Goal: Task Accomplishment & Management: Manage account settings

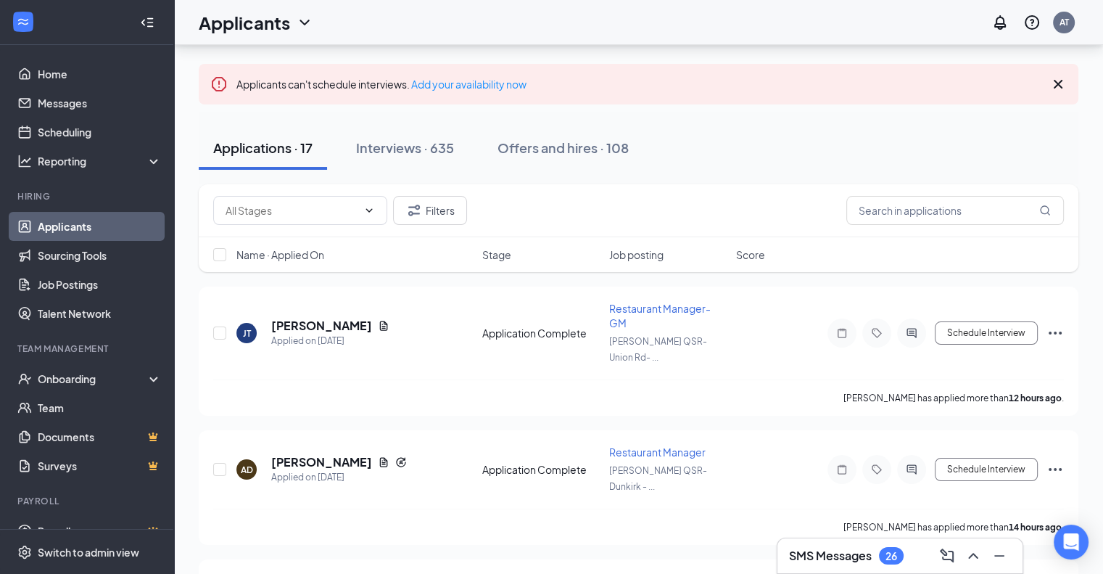
scroll to position [83, 0]
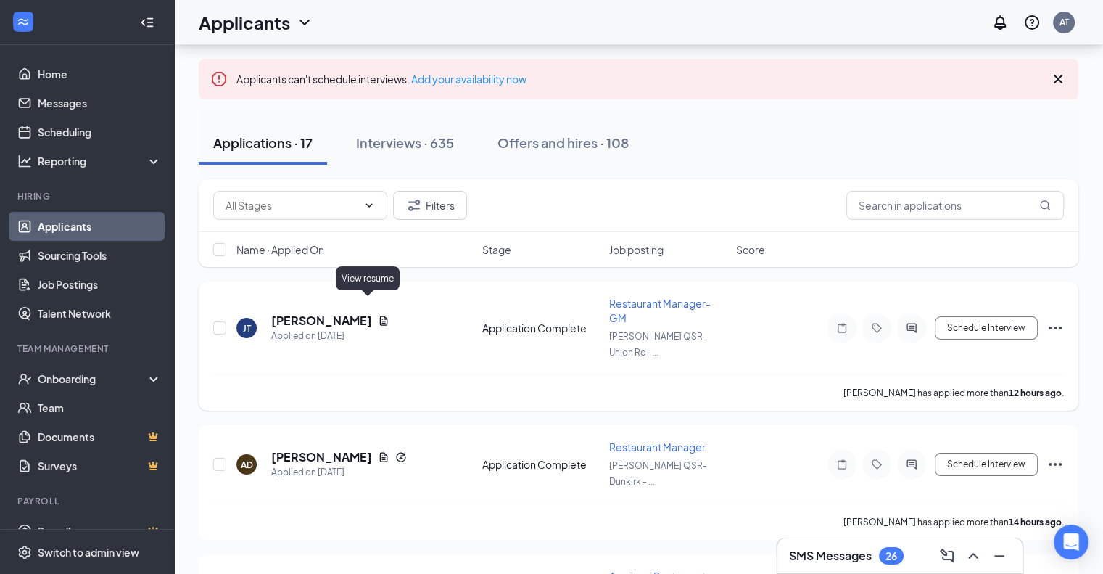
click at [378, 315] on icon "Document" at bounding box center [384, 321] width 12 height 12
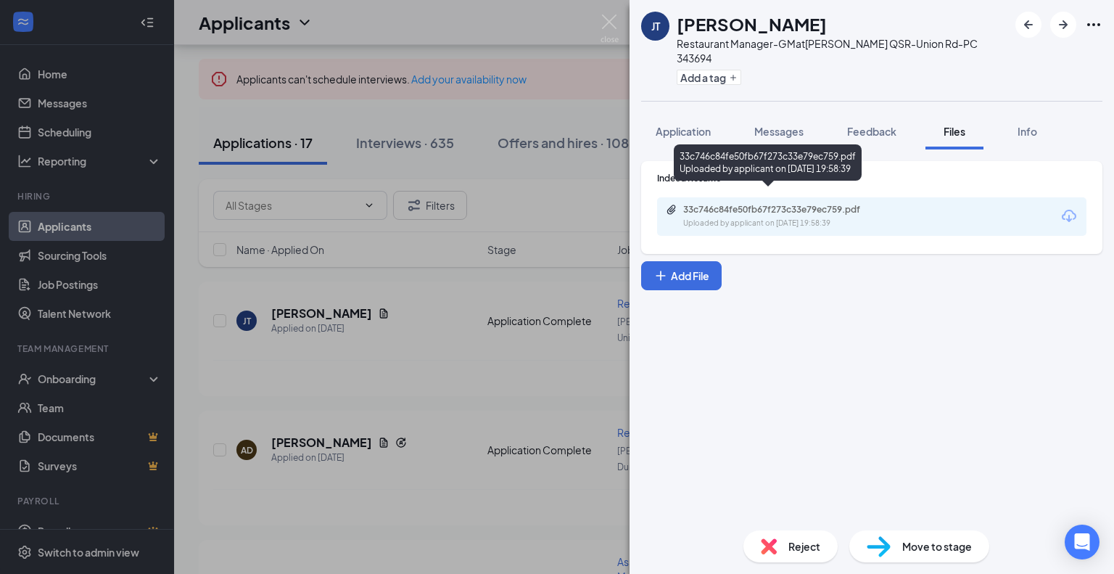
click at [775, 218] on div "Uploaded by applicant on Sep 15, 2025 at 19:58:39" at bounding box center [792, 224] width 218 height 12
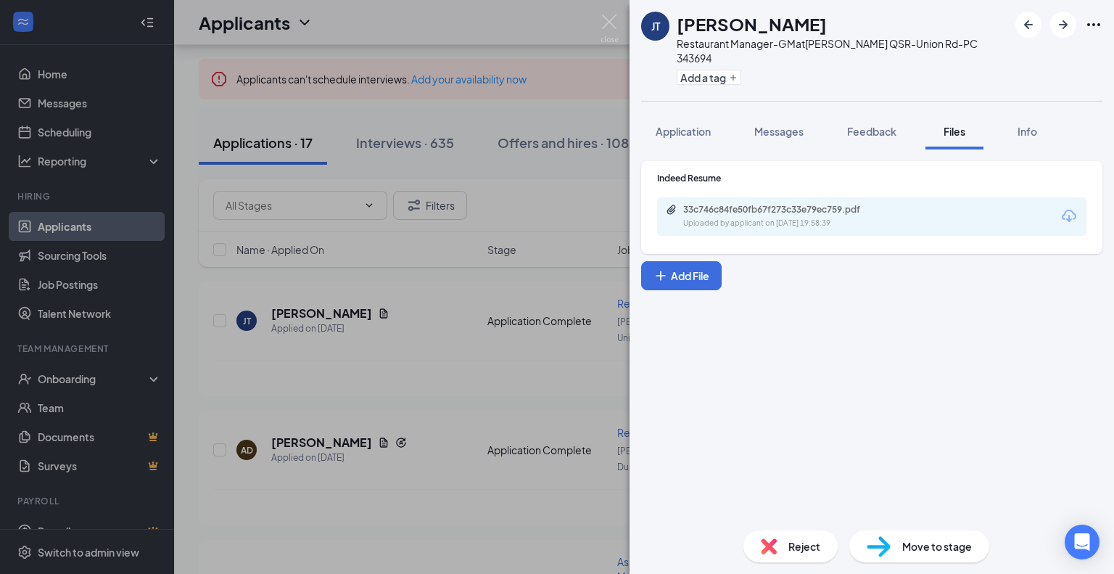
click at [426, 350] on div "JT Jalen Thornwell Restaurant Manager-GM at Vyom QSR-Union Rd-PC 343694 Add a t…" at bounding box center [557, 287] width 1114 height 574
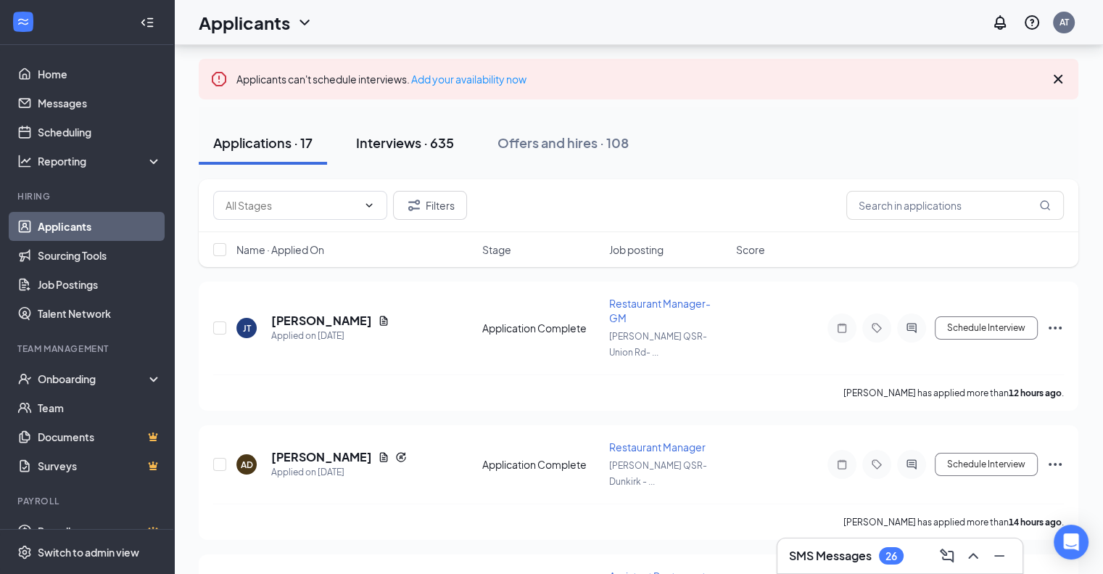
click at [408, 138] on div "Interviews · 635" at bounding box center [405, 142] width 98 height 18
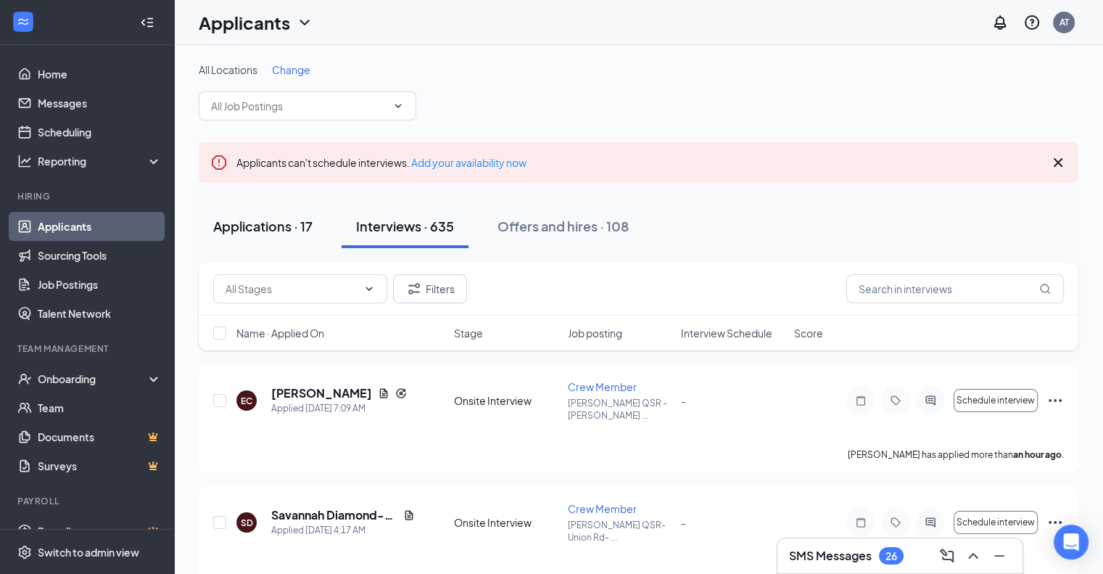
click at [272, 220] on div "Applications · 17" at bounding box center [262, 226] width 99 height 18
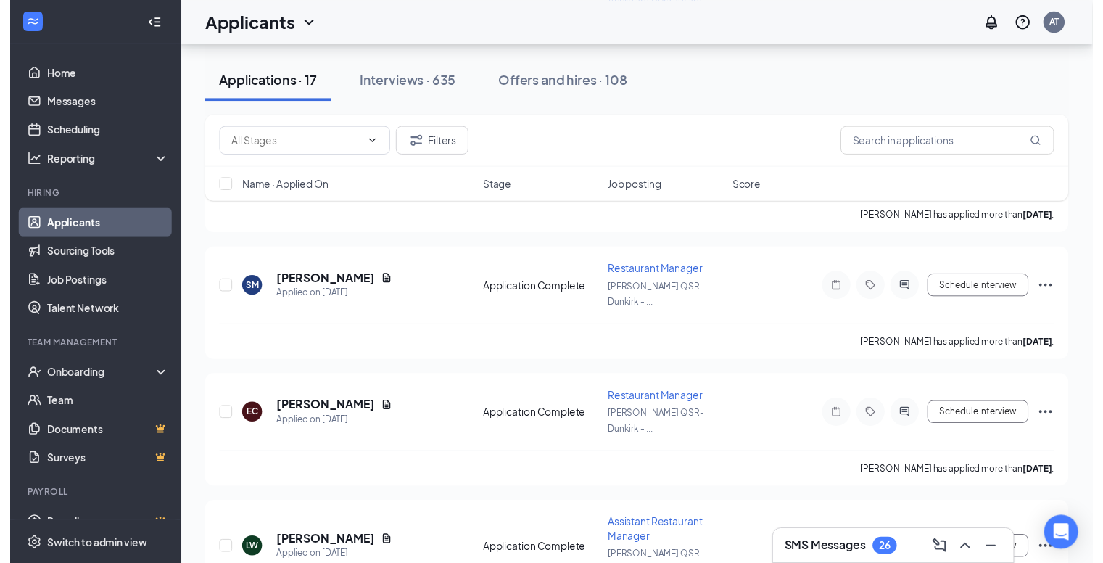
scroll to position [804, 0]
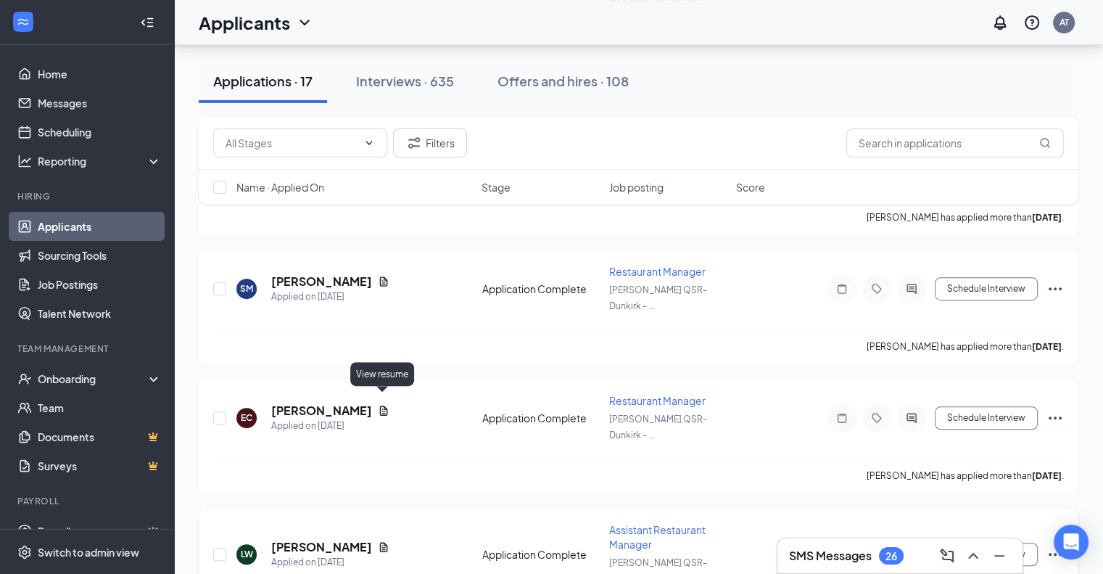
click at [384, 542] on icon "Document" at bounding box center [384, 546] width 8 height 9
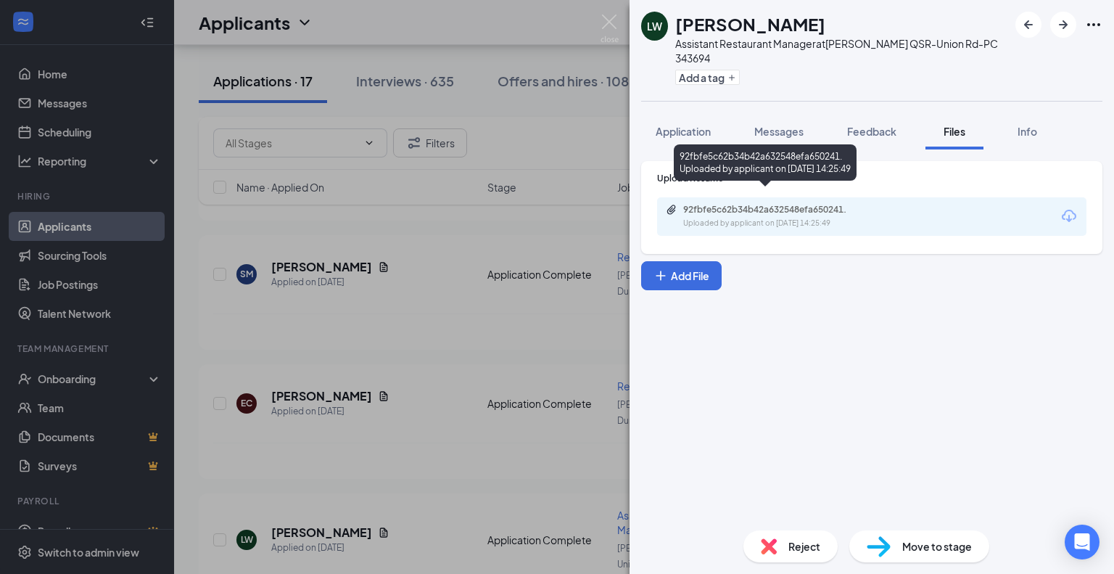
click at [749, 218] on div "Uploaded by applicant on Aug 28, 2025 at 14:25:49" at bounding box center [792, 224] width 218 height 12
click at [616, 28] on img at bounding box center [610, 29] width 18 height 28
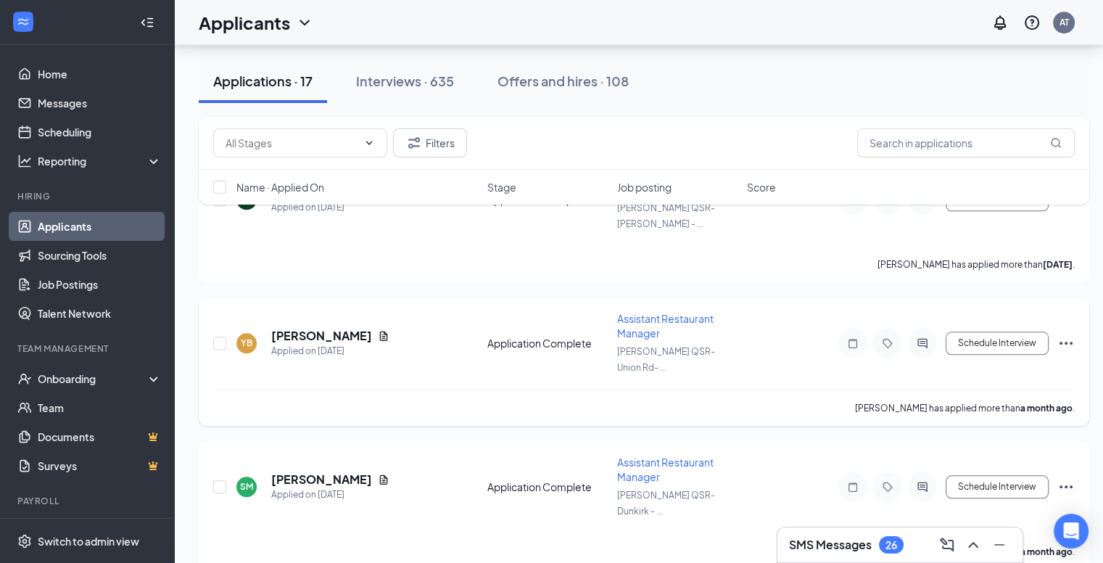
scroll to position [1431, 0]
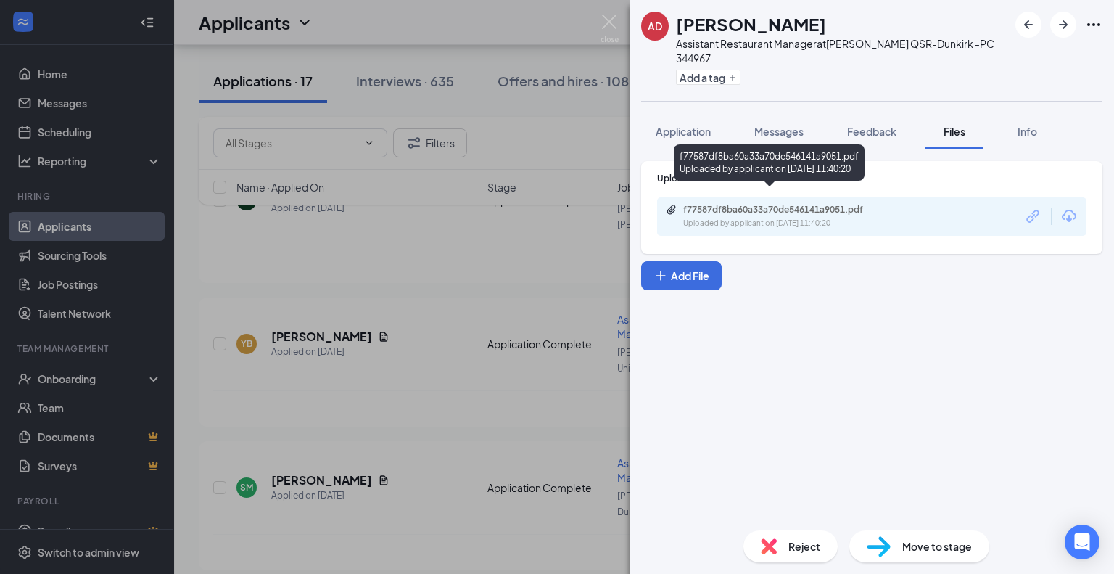
click at [717, 215] on div "f77587df8ba60a33a70de546141a9051.pdf Uploaded by applicant on Aug 19, 2025 at 1…" at bounding box center [871, 216] width 429 height 38
click at [719, 218] on div "Uploaded by applicant on Aug 19, 2025 at 11:40:20" at bounding box center [792, 224] width 218 height 12
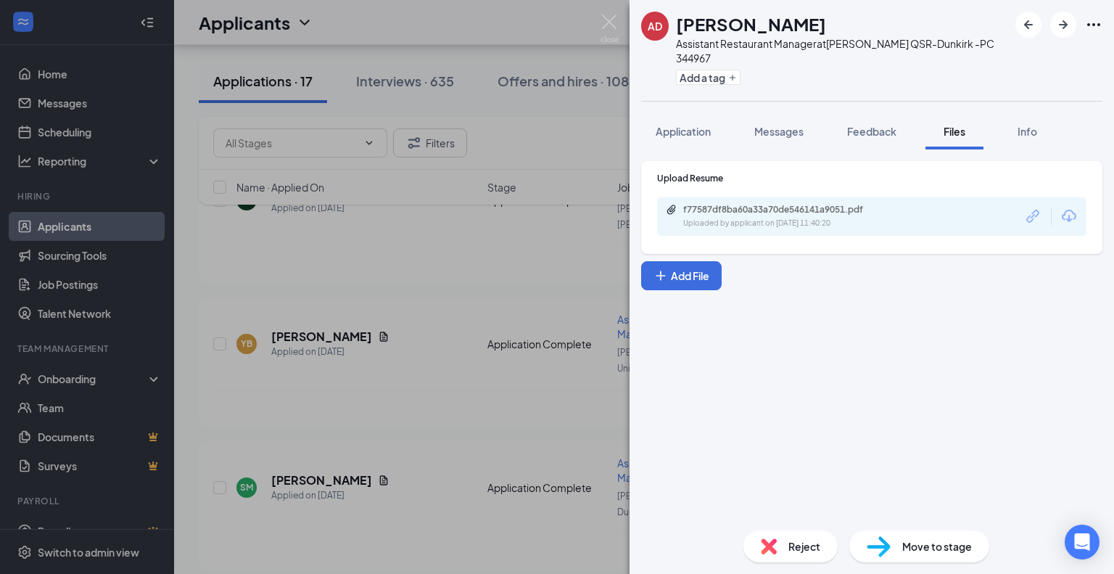
click at [594, 28] on div "AD Ashley Dudek Assistant Restaurant Manager at Vyom QSR-Dunkirk -PC 344967 Add…" at bounding box center [557, 287] width 1114 height 574
